Goal: Communication & Community: Answer question/provide support

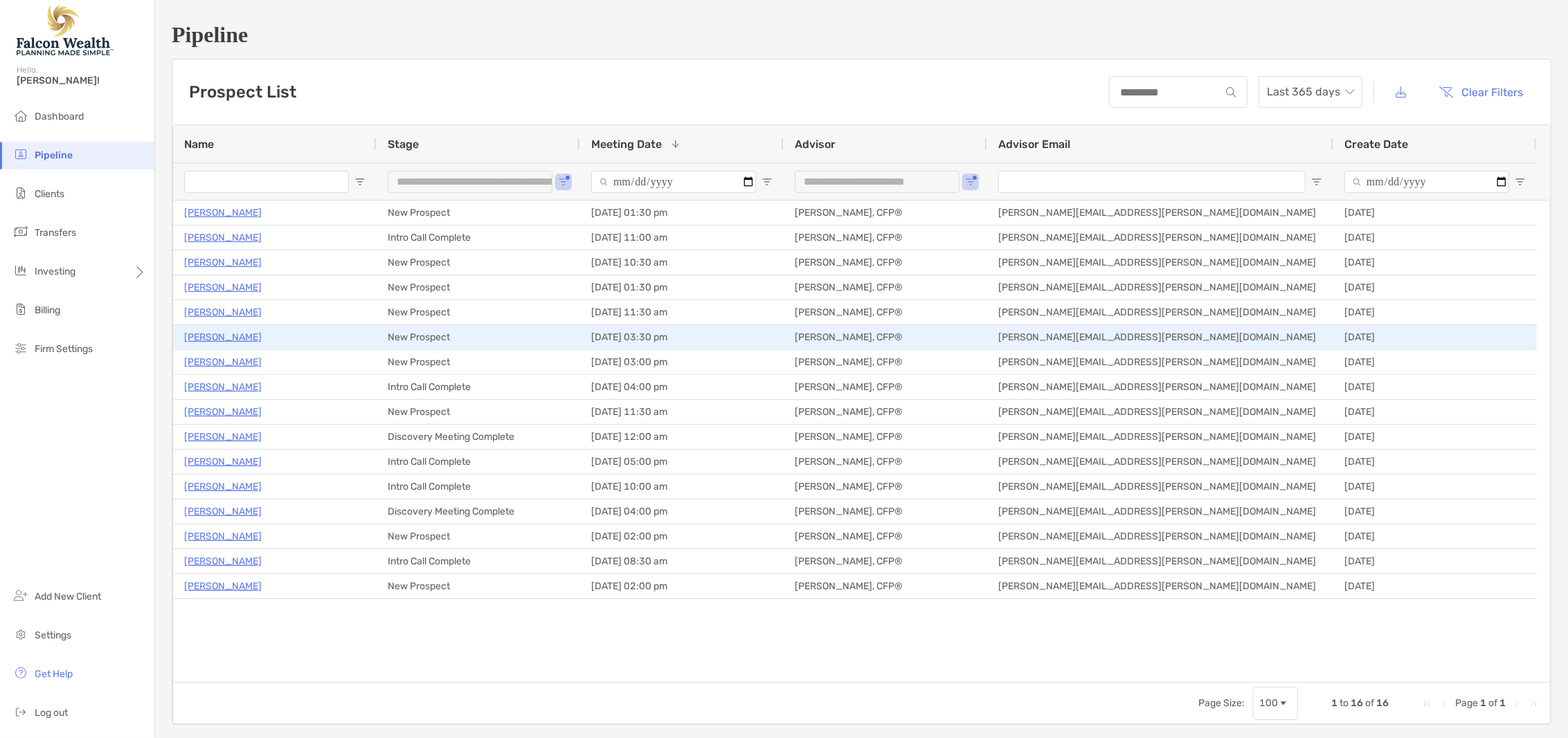
click at [250, 335] on p "[PERSON_NAME]" at bounding box center [223, 336] width 77 height 17
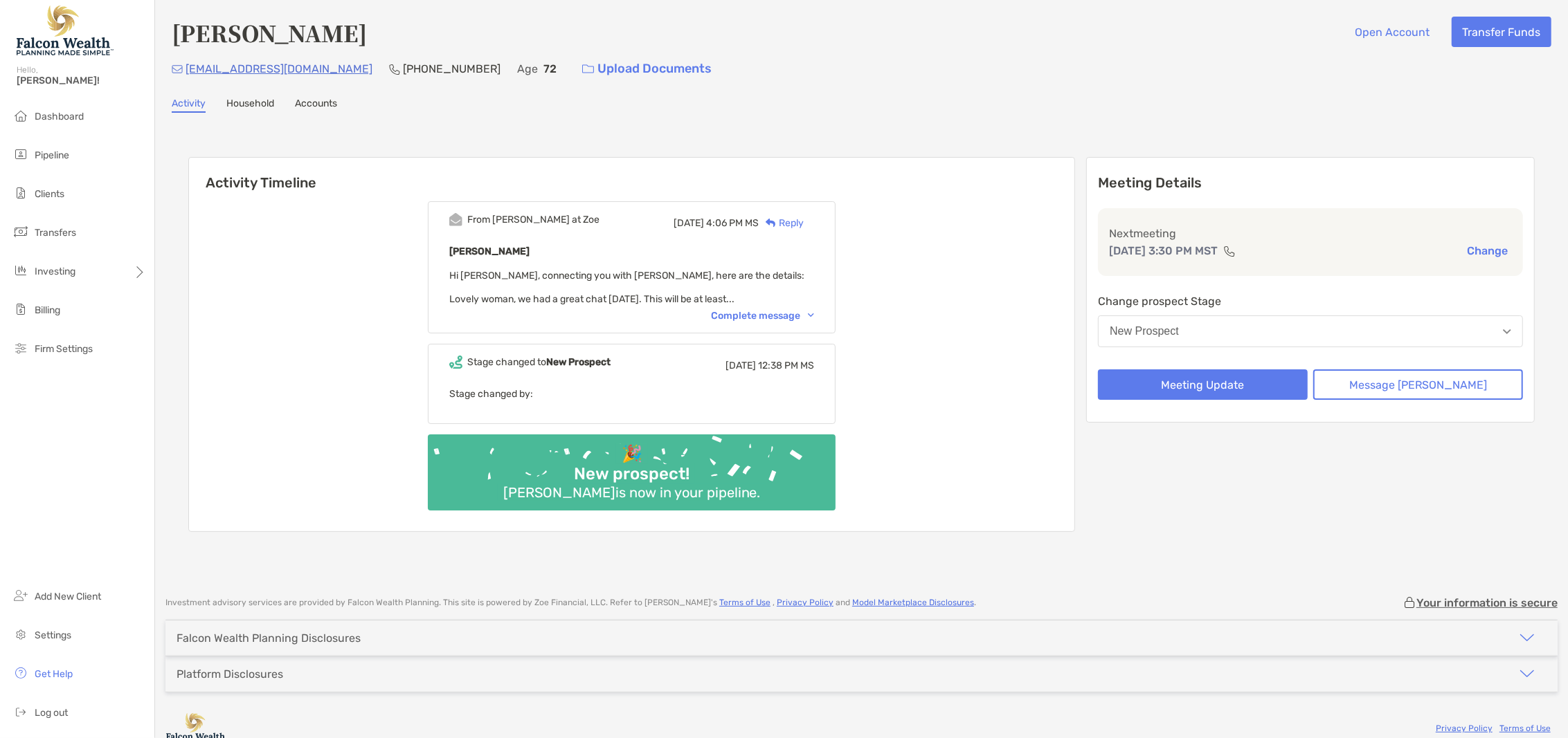
click at [814, 315] on div "Complete message" at bounding box center [762, 316] width 103 height 12
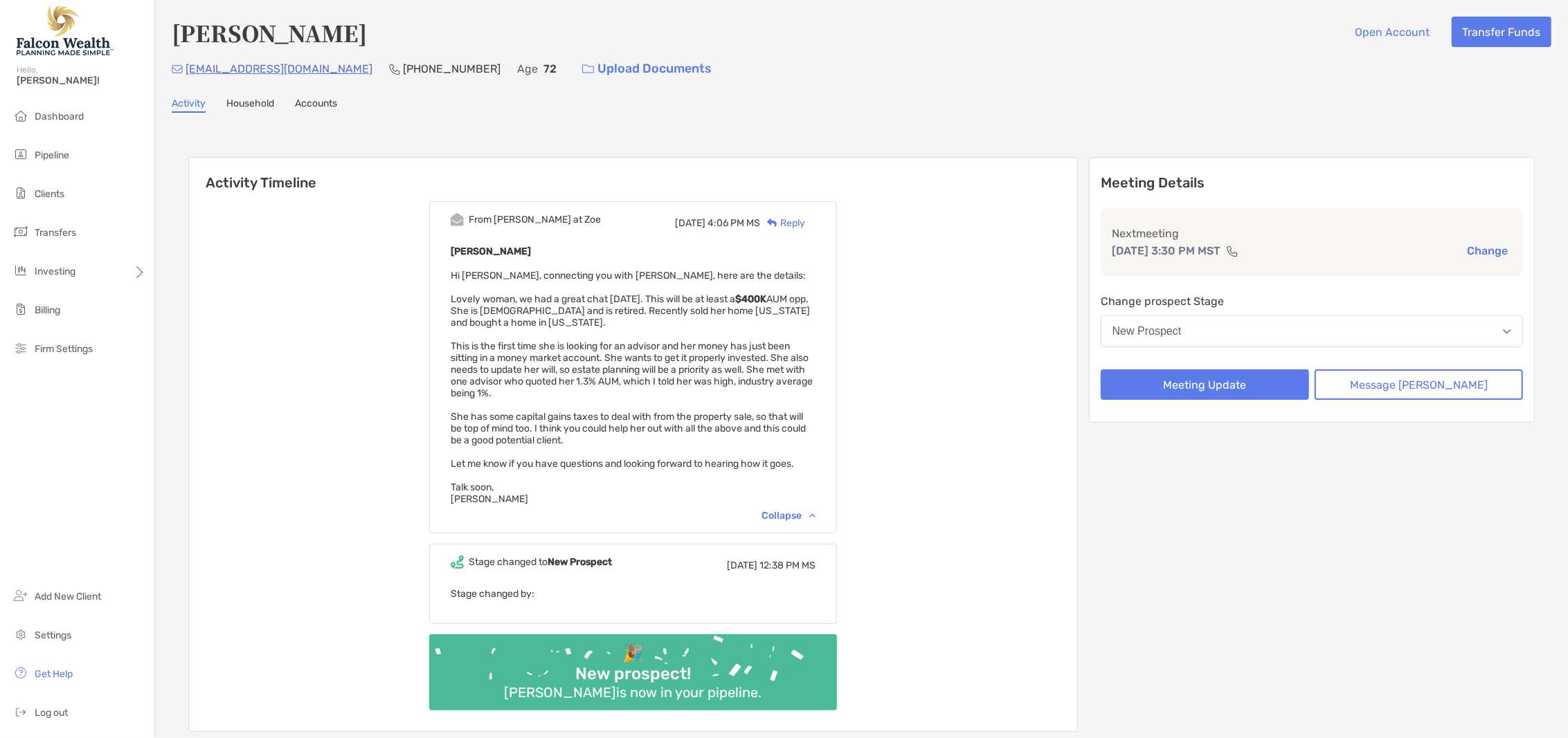
drag, startPoint x: 479, startPoint y: 362, endPoint x: 471, endPoint y: 247, distance: 115.3
click at [471, 247] on div "Leslie Robertson Hi Matt, connecting you with Leslie, here are the details: Lov…" at bounding box center [633, 374] width 365 height 262
copy div "Leslie Robertson Hi Matt, connecting you with Leslie, here are the details: Lov…"
